Goal: Transaction & Acquisition: Purchase product/service

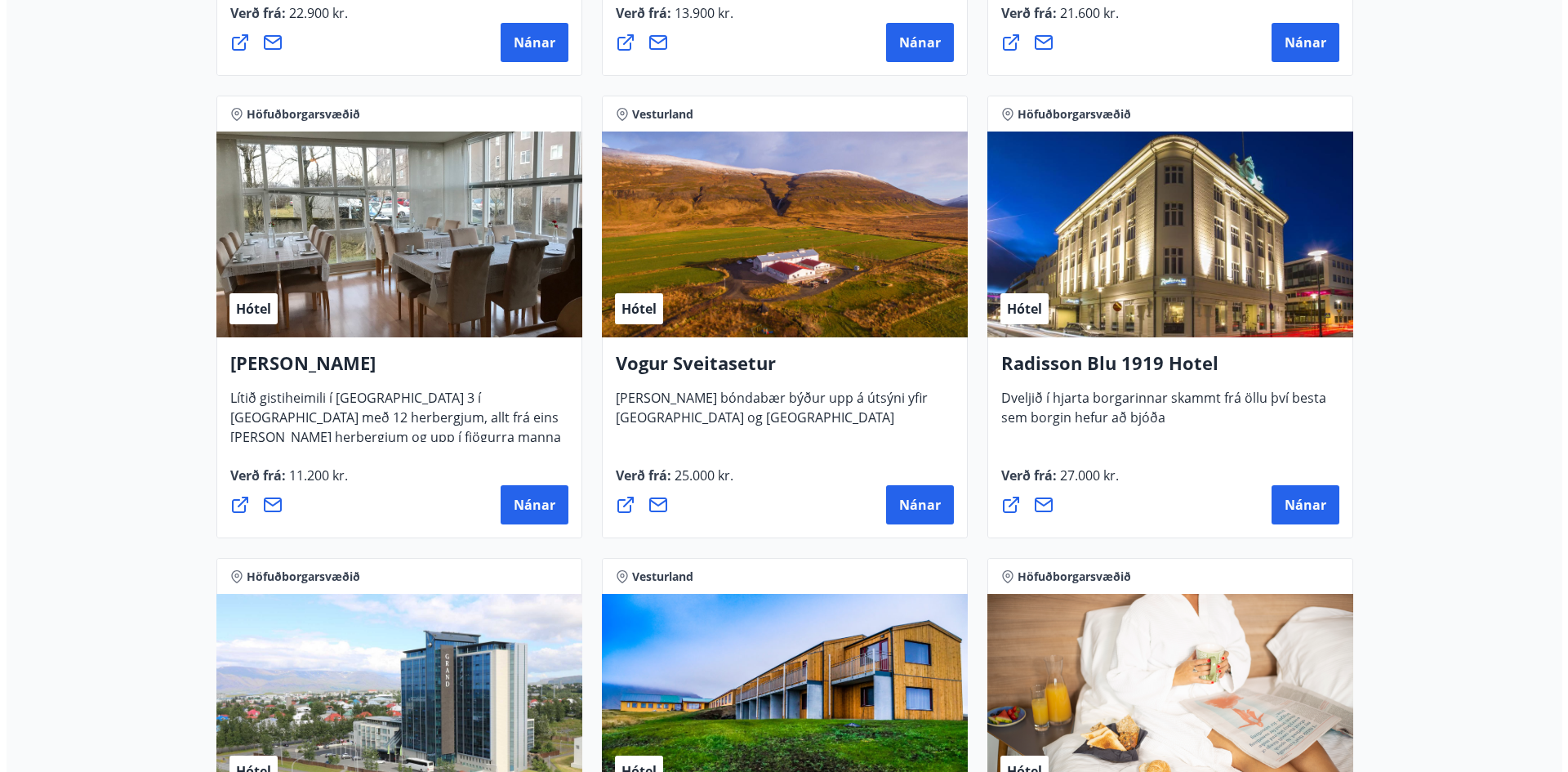
scroll to position [3179, 0]
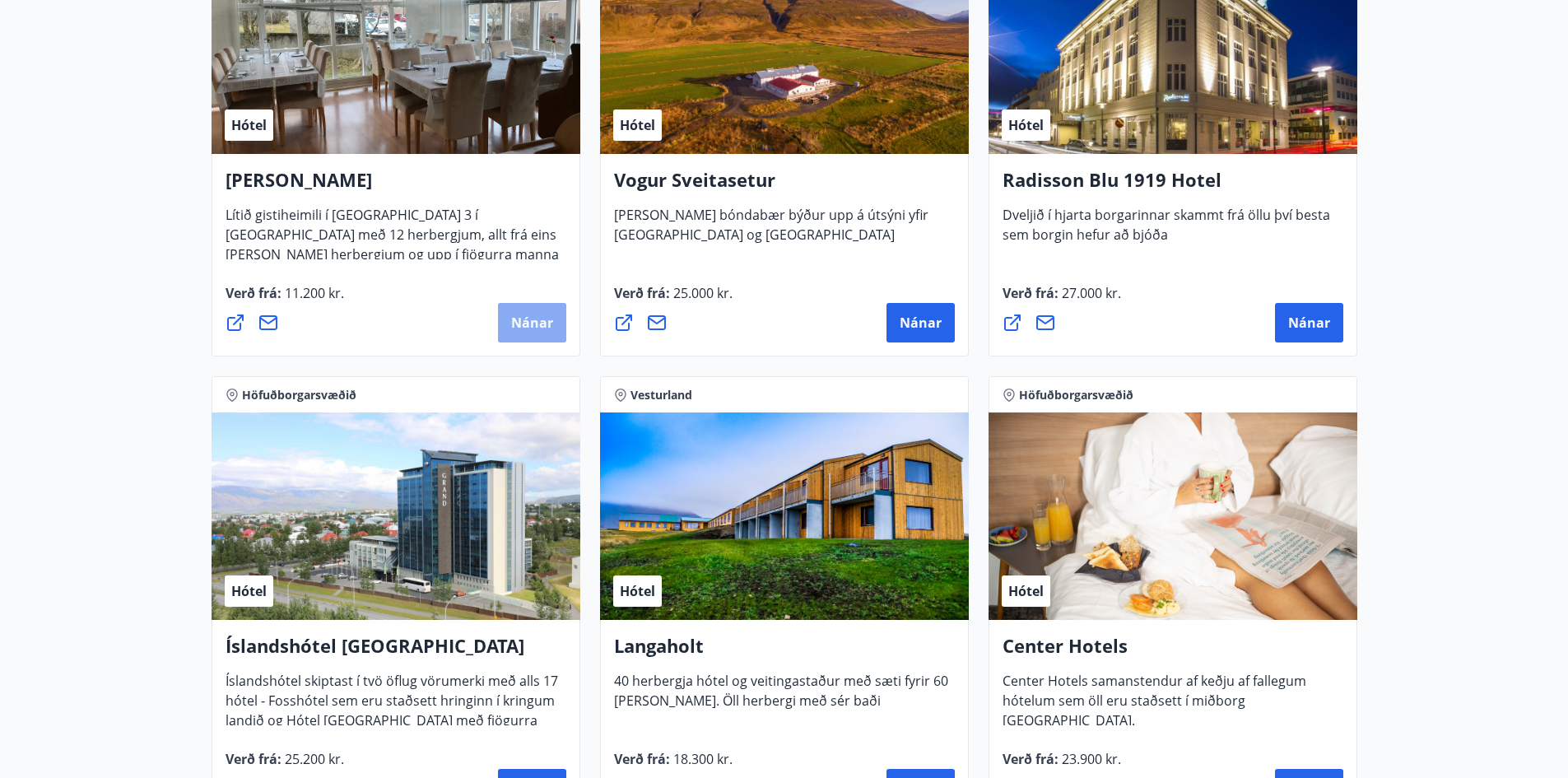
click at [530, 322] on span "Nánar" at bounding box center [533, 323] width 42 height 18
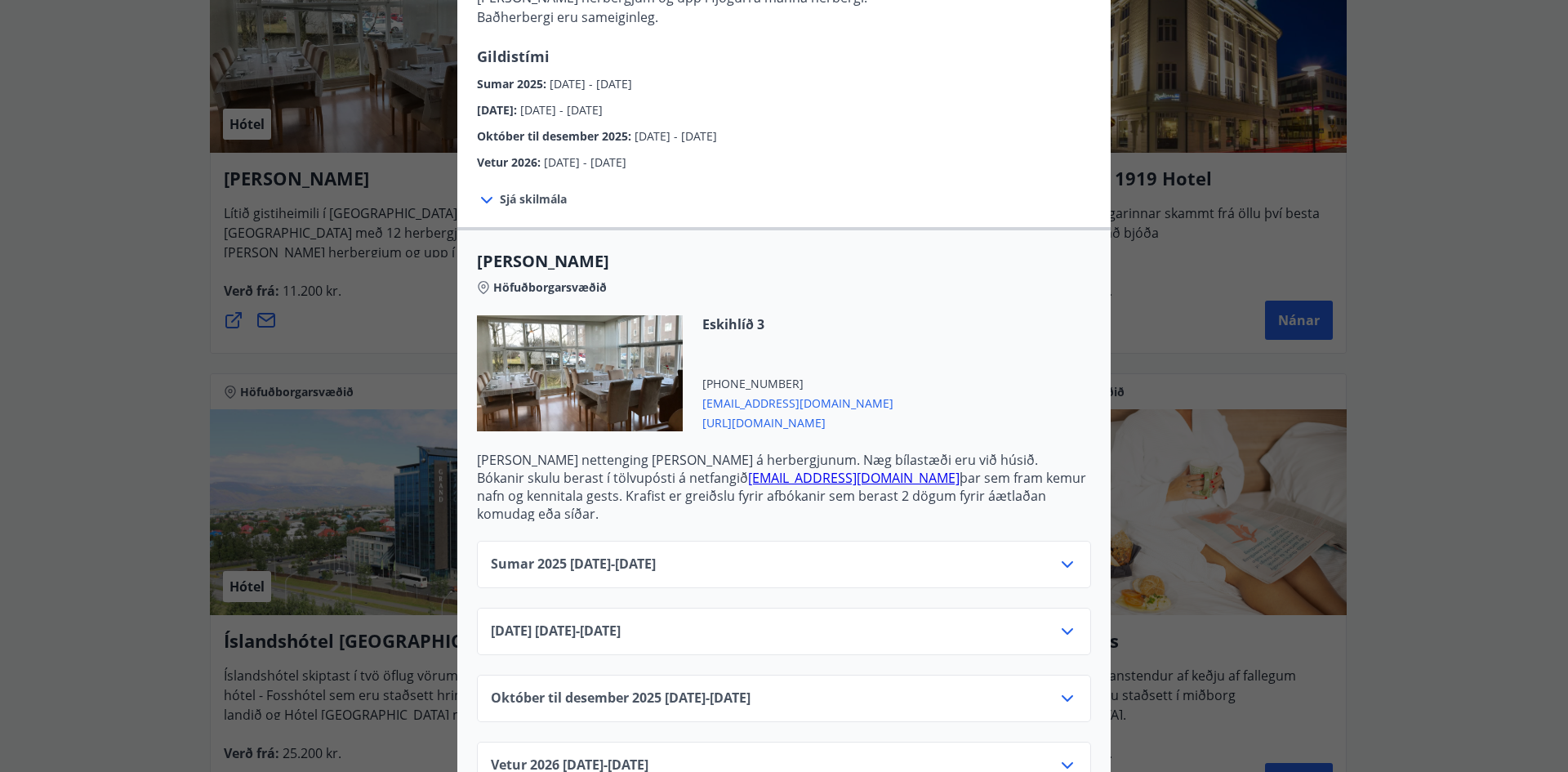
scroll to position [245, 0]
click at [1057, 620] on icon at bounding box center [1066, 629] width 19 height 19
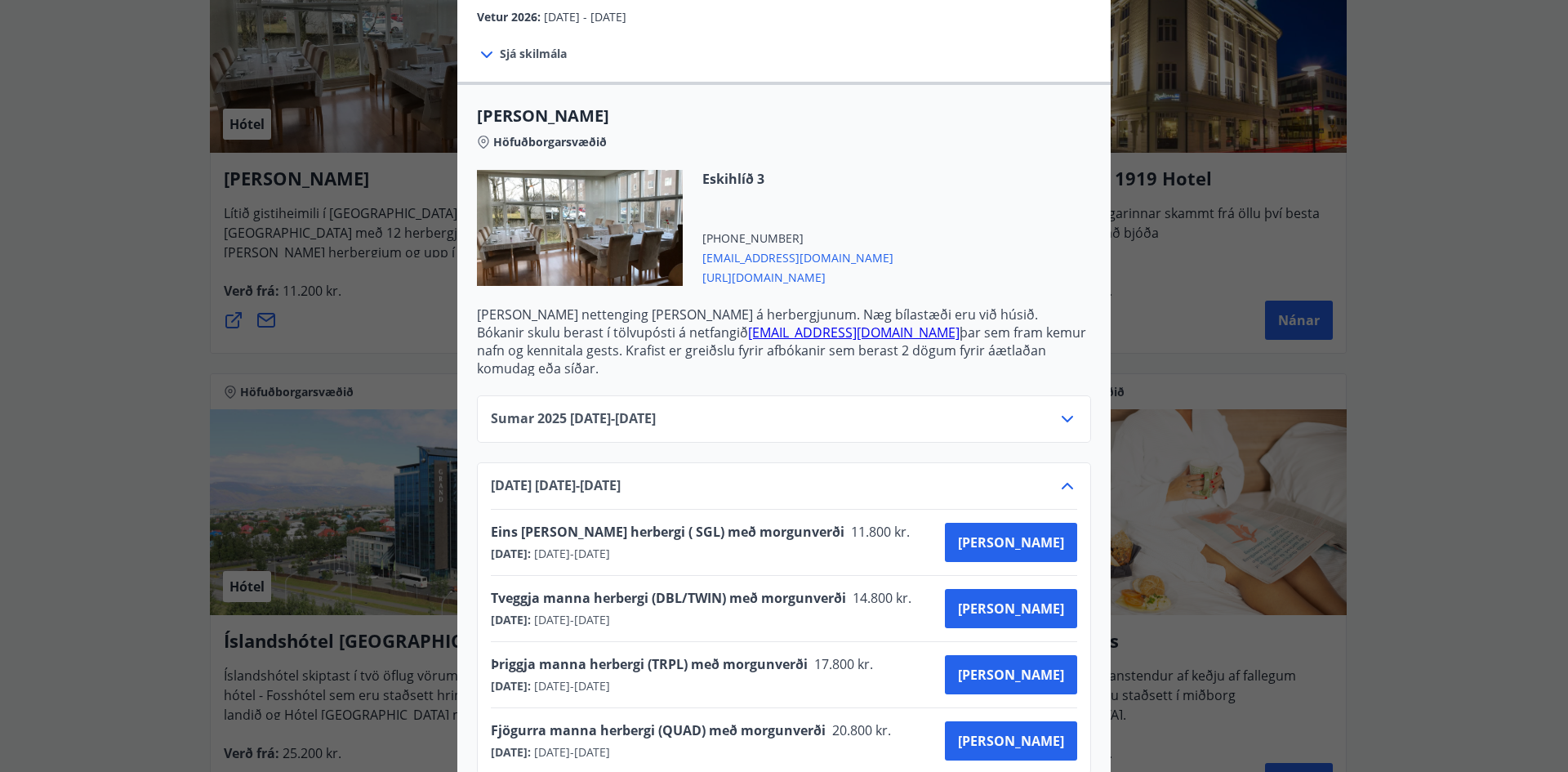
scroll to position [490, 0]
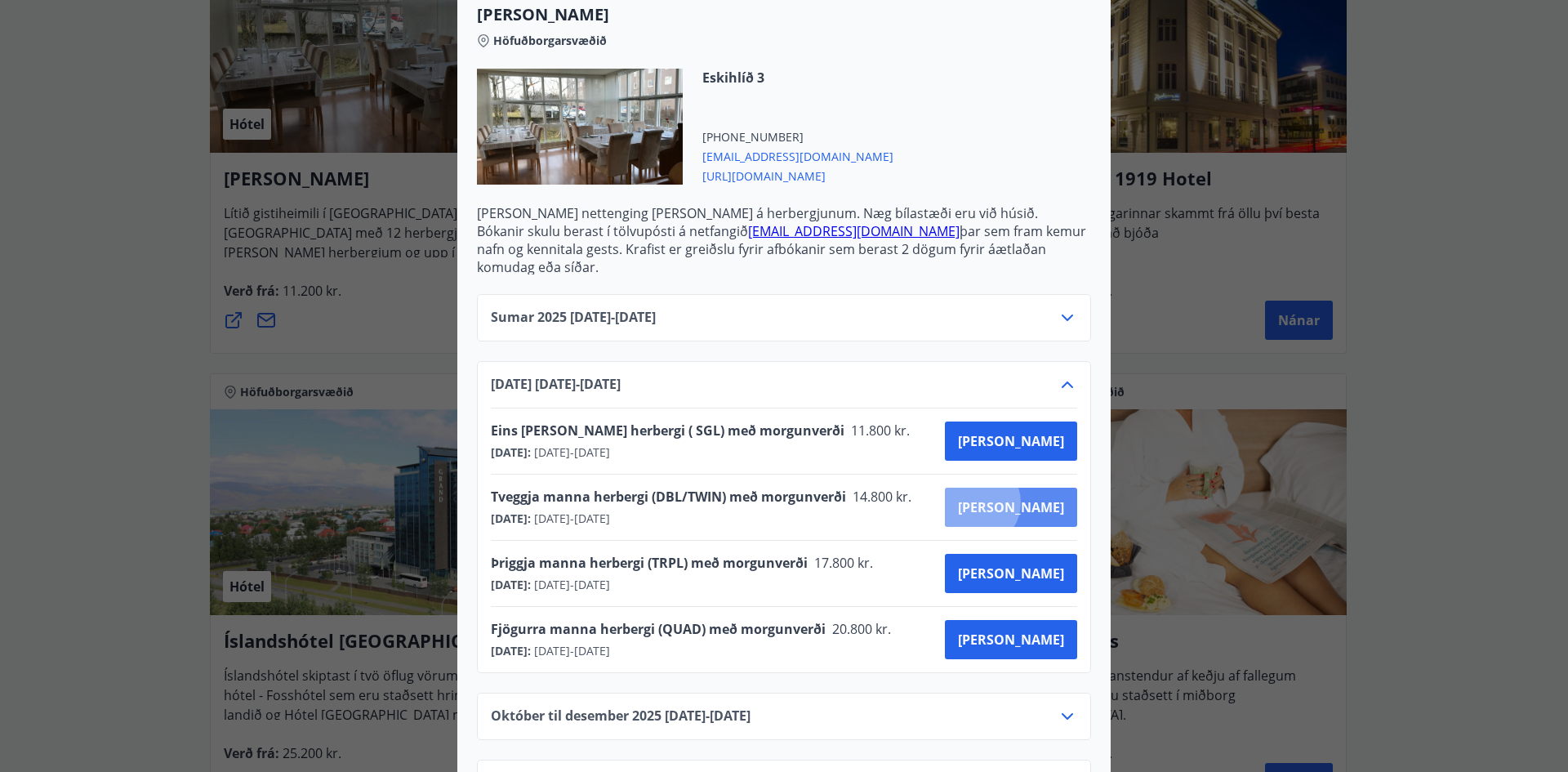
click at [1032, 499] on span "[PERSON_NAME]" at bounding box center [1011, 508] width 106 height 18
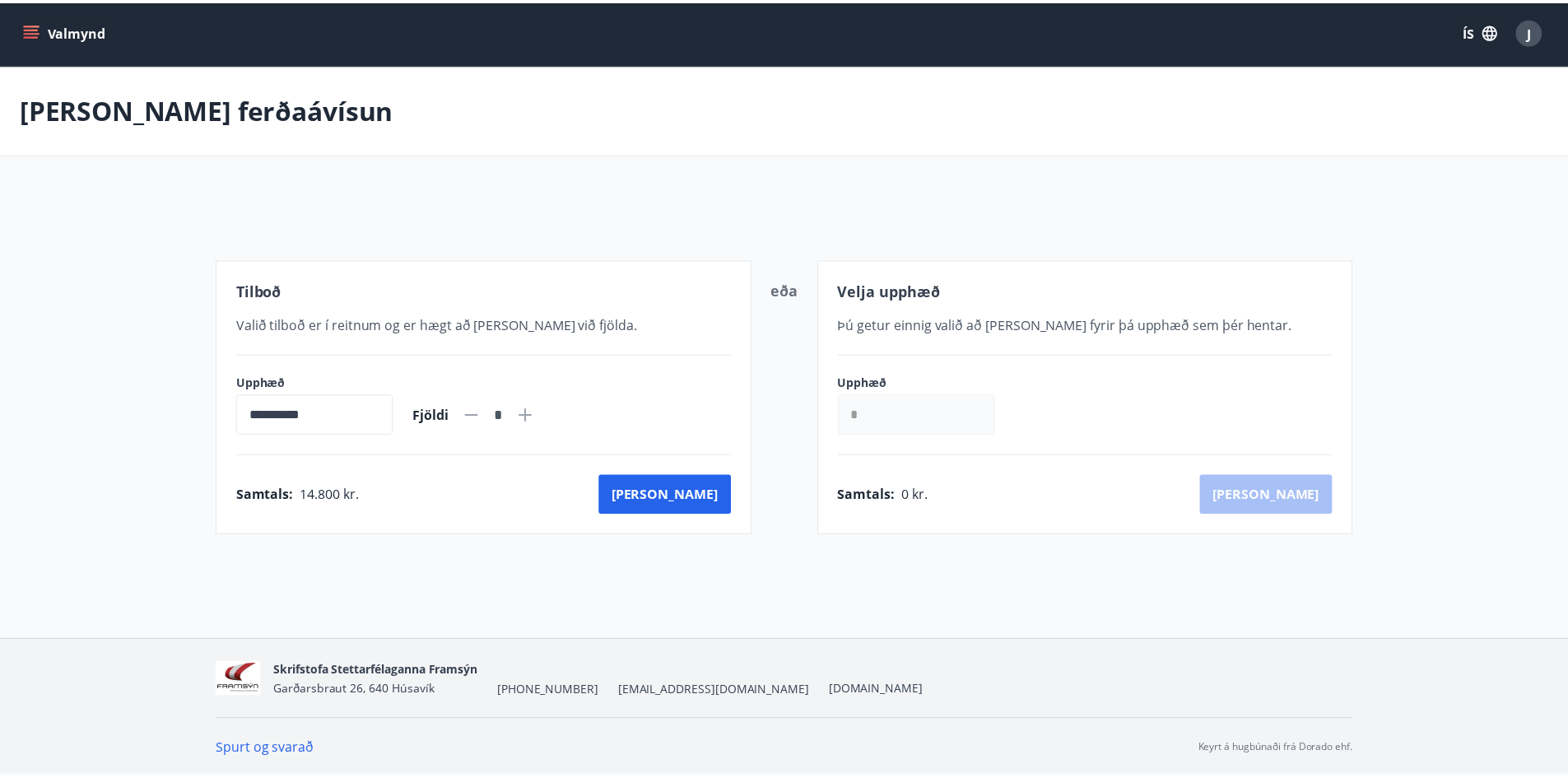
scroll to position [3, 0]
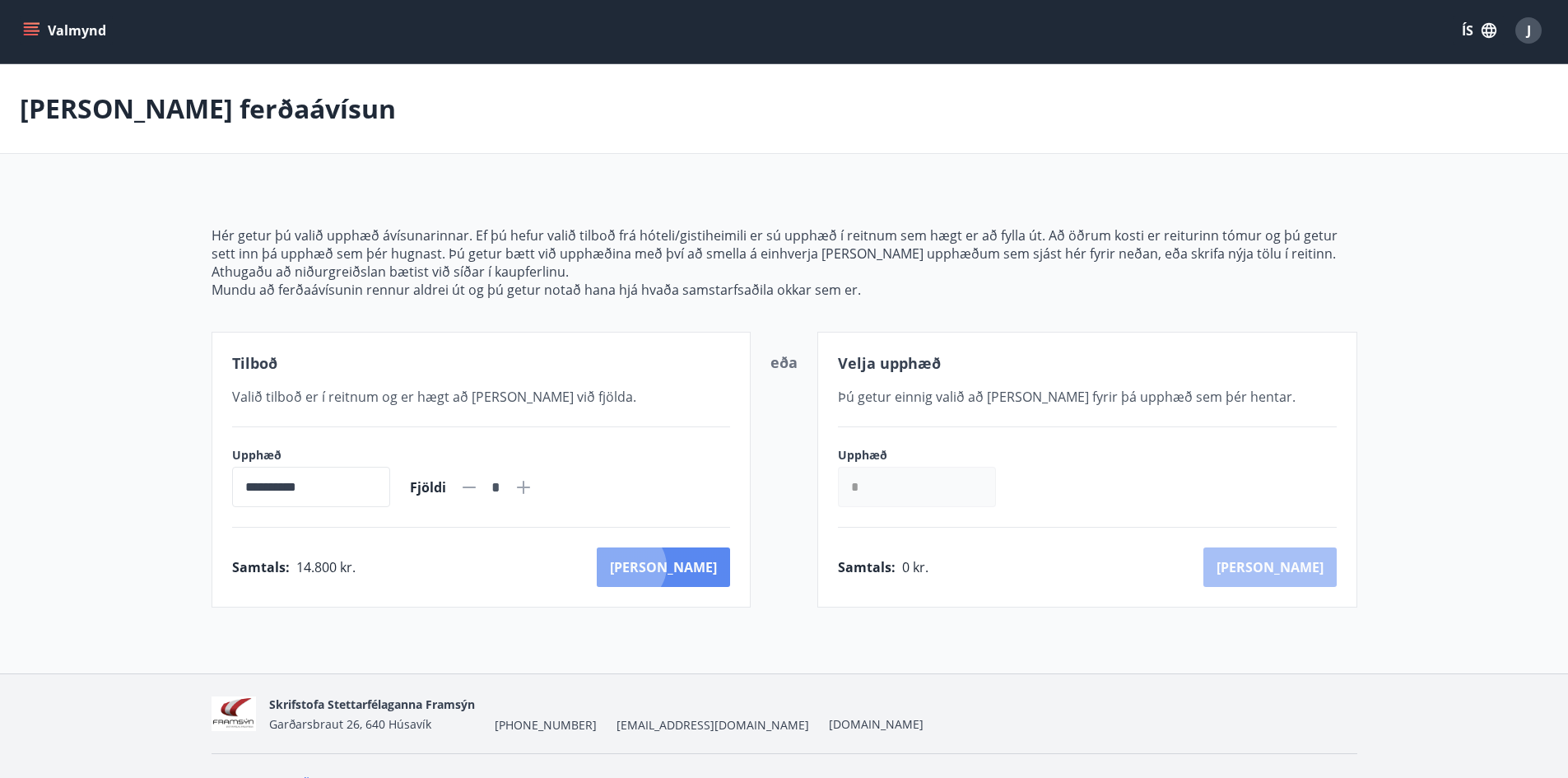
click at [701, 566] on button "[PERSON_NAME]" at bounding box center [663, 567] width 134 height 40
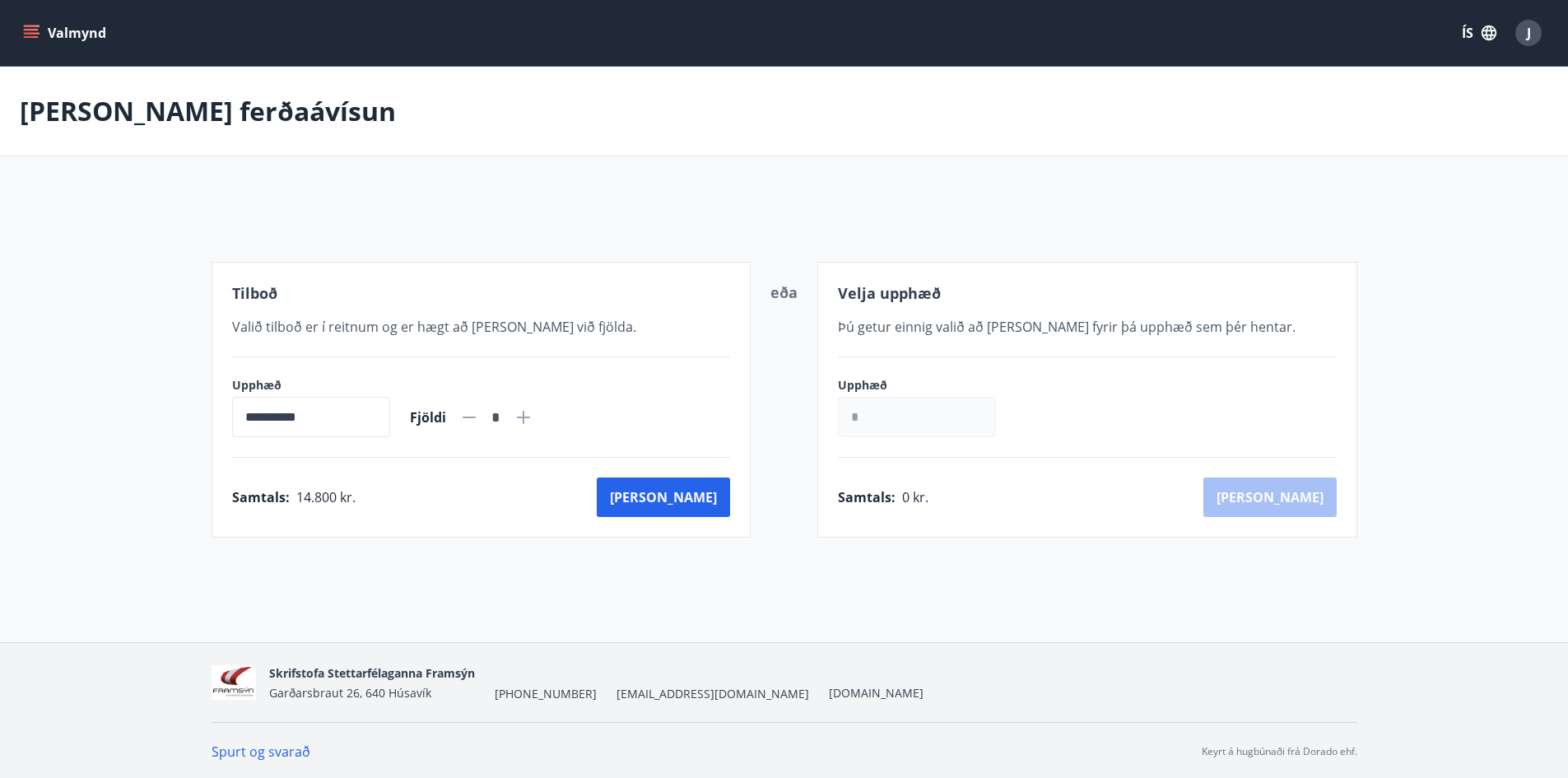
scroll to position [3, 0]
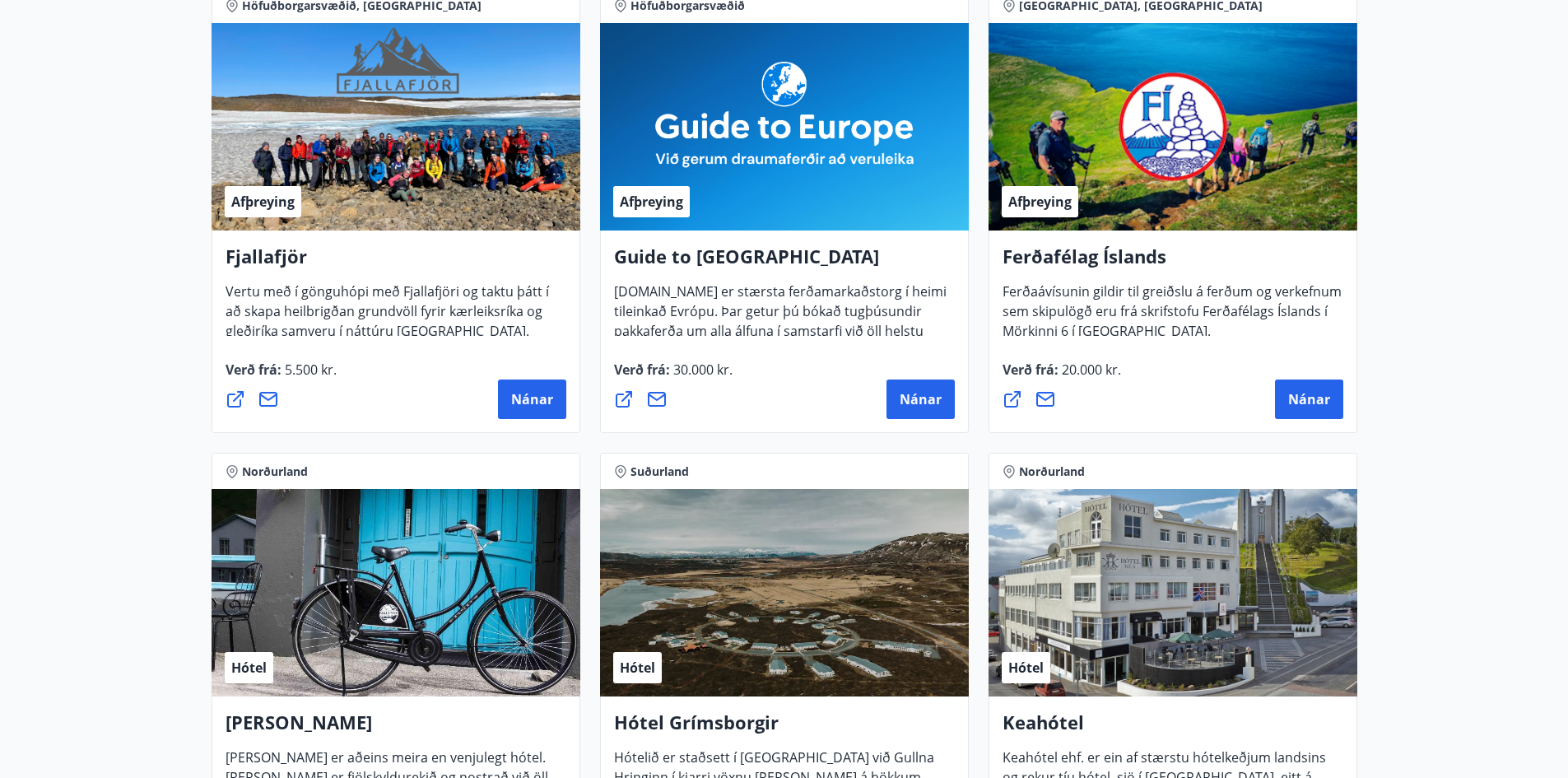
scroll to position [494, 0]
